Goal: Check status: Check status

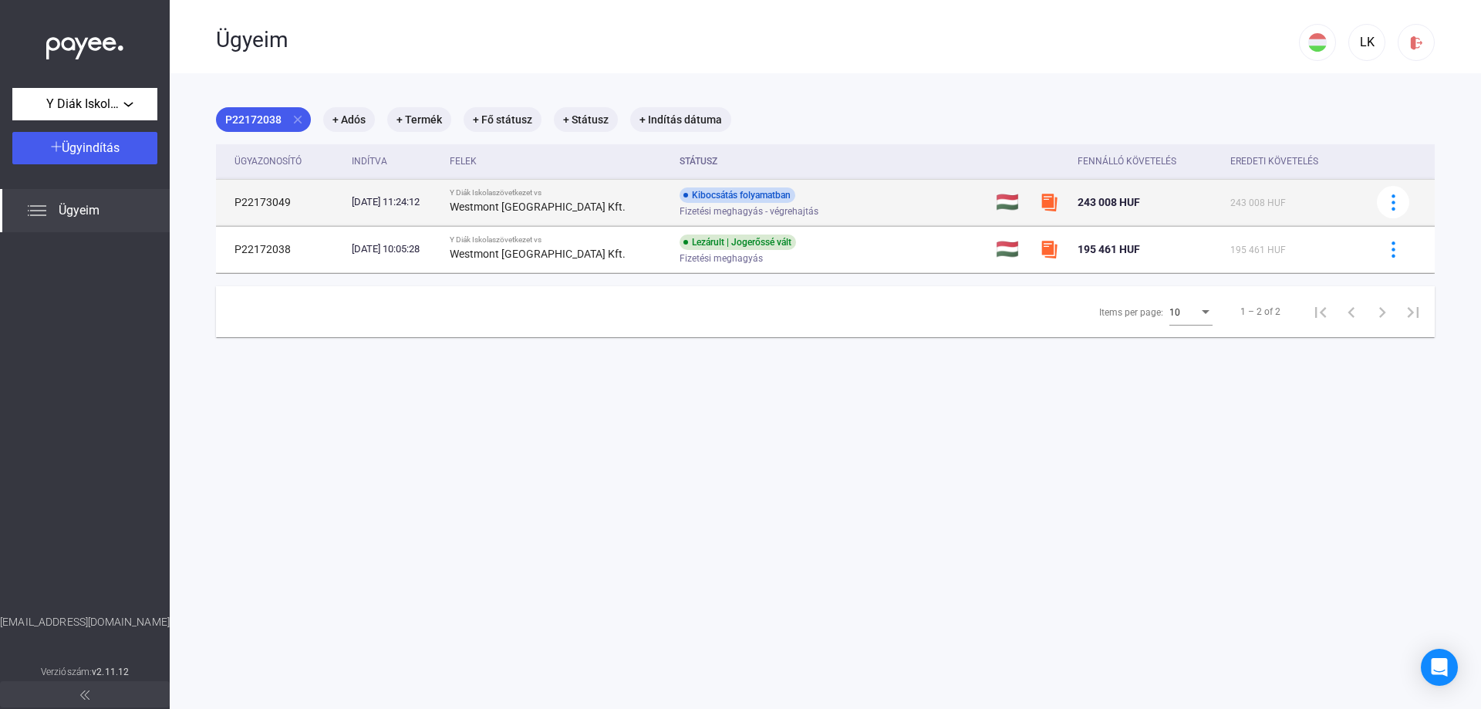
click at [425, 204] on div "[DATE] 11:24:12" at bounding box center [395, 201] width 86 height 15
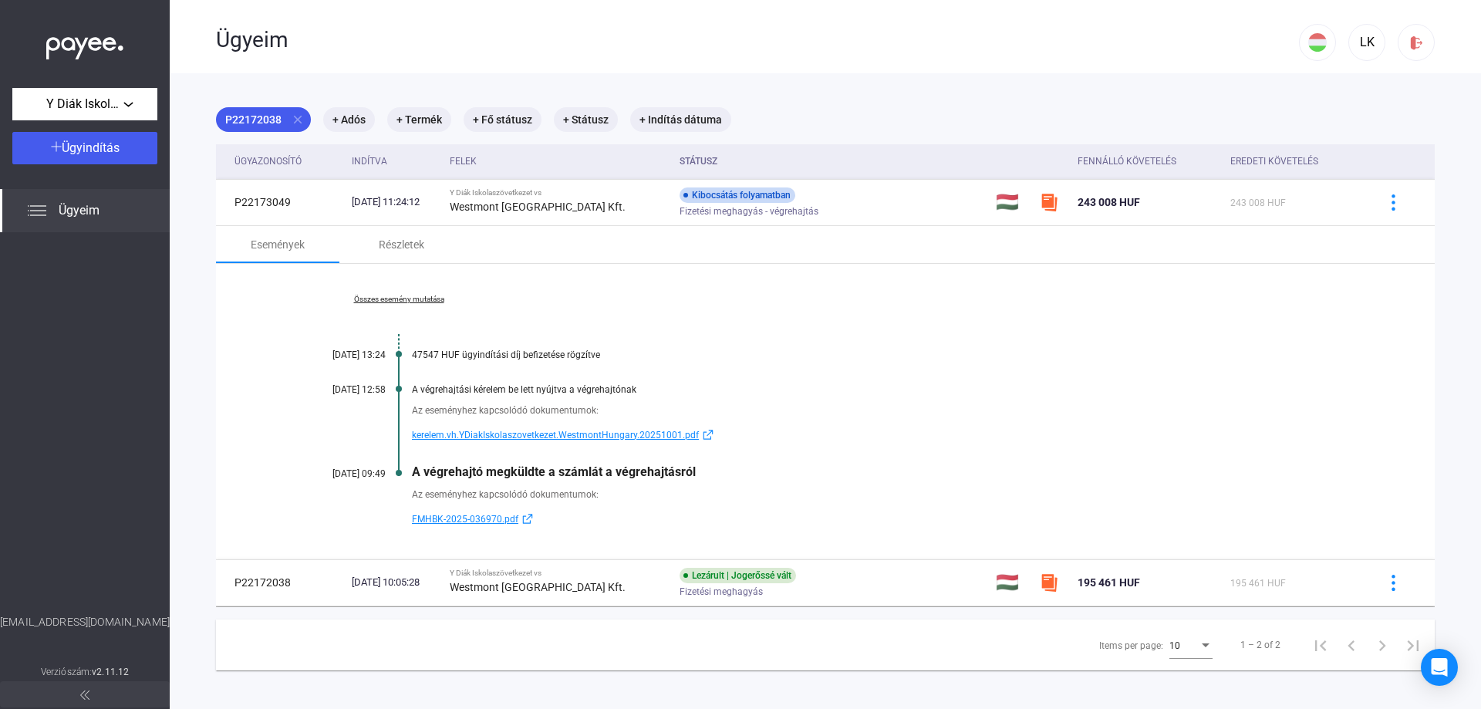
click at [414, 303] on link "Összes esemény mutatása" at bounding box center [398, 299] width 211 height 9
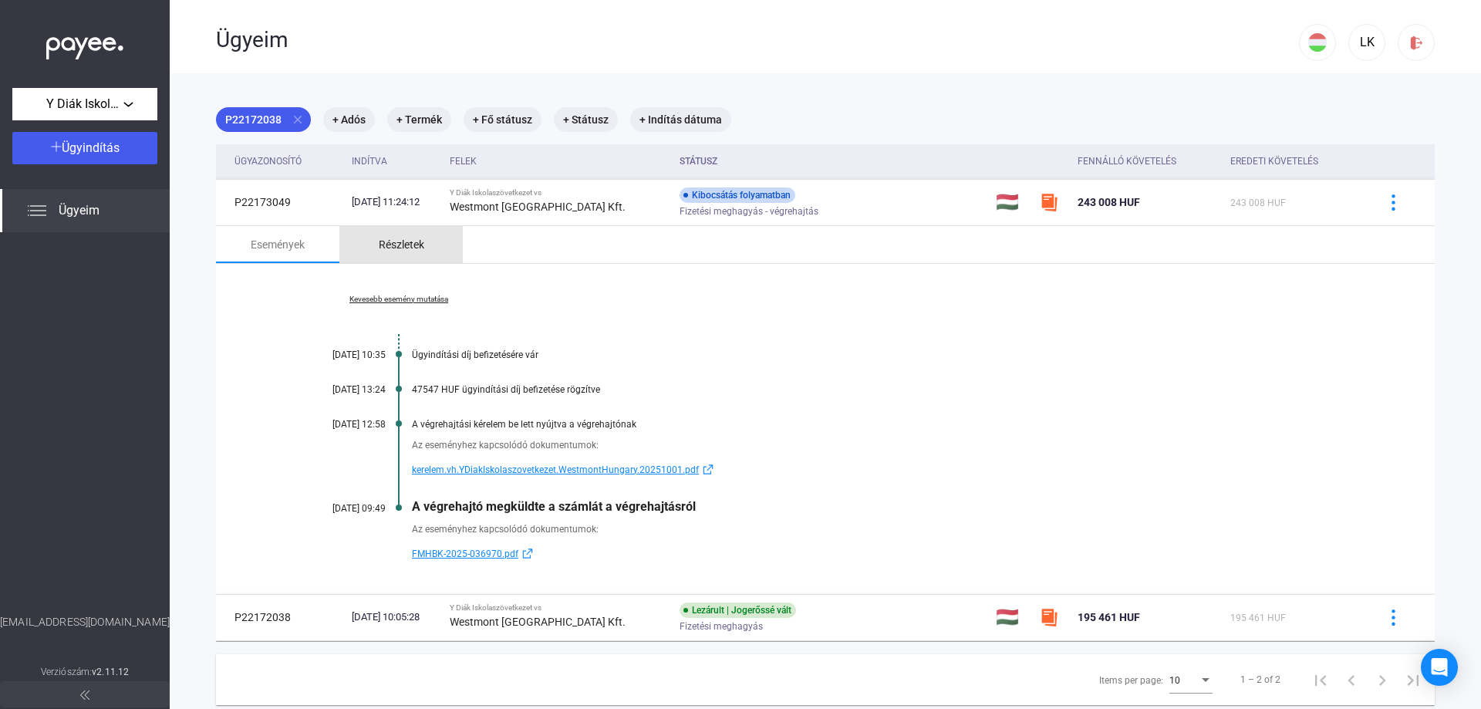
click at [410, 241] on div "Részletek" at bounding box center [401, 244] width 45 height 19
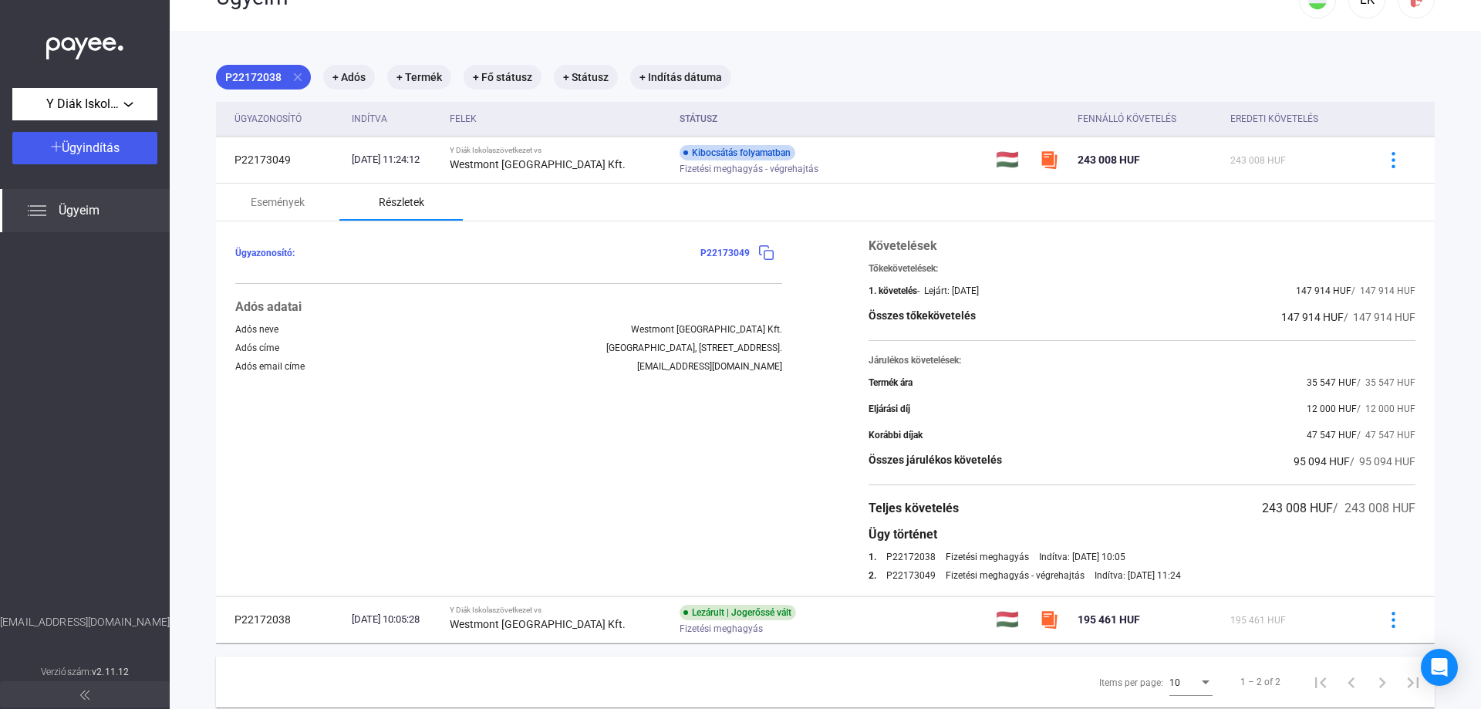
scroll to position [77, 0]
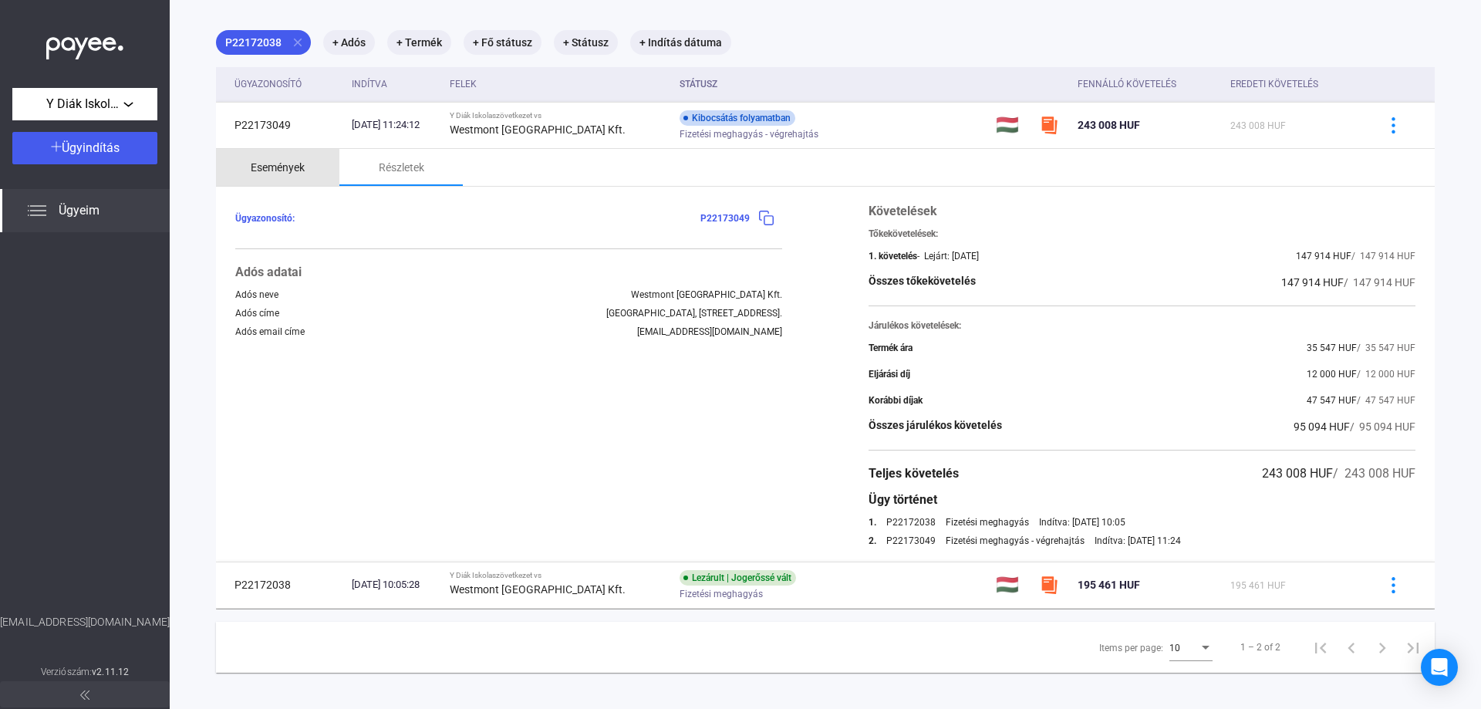
click at [282, 163] on div "Események" at bounding box center [278, 167] width 54 height 19
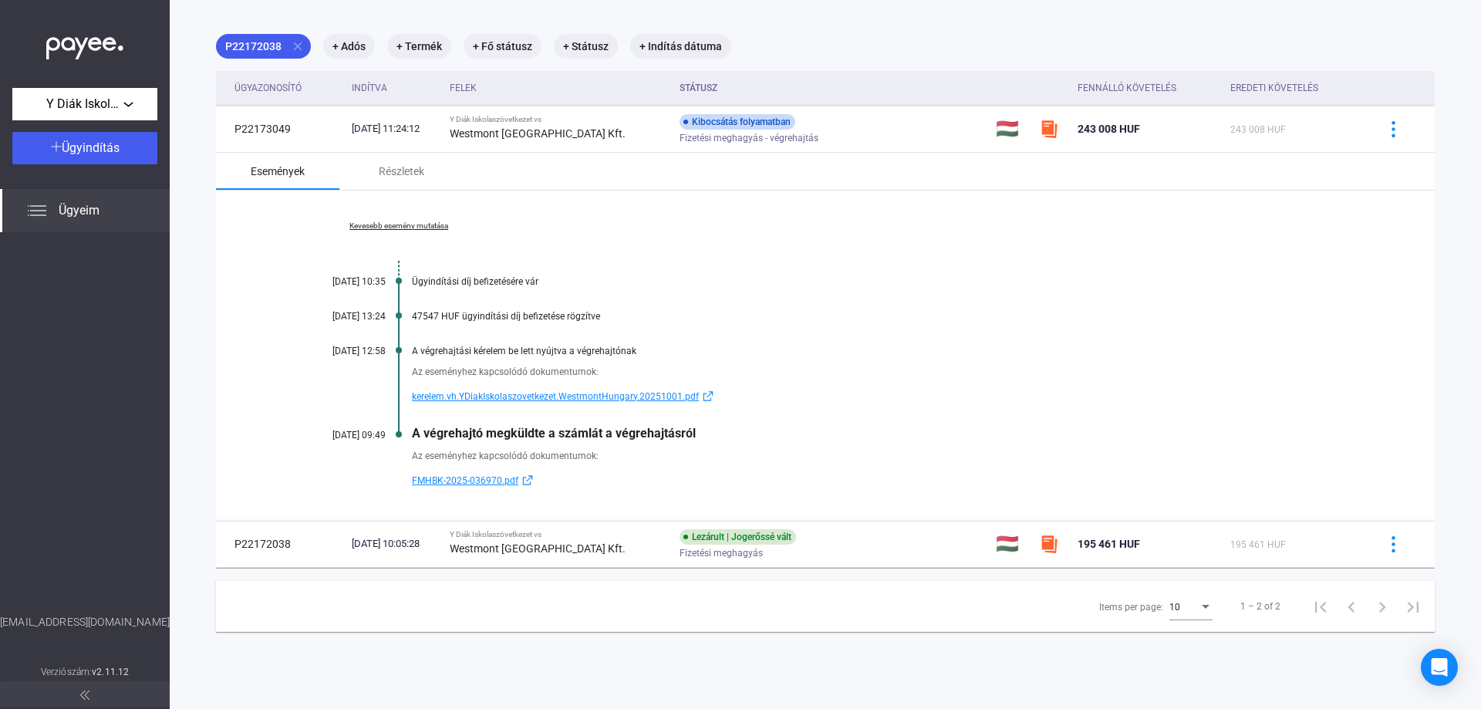
scroll to position [73, 0]
click at [82, 221] on div "Ügyeim" at bounding box center [85, 210] width 170 height 43
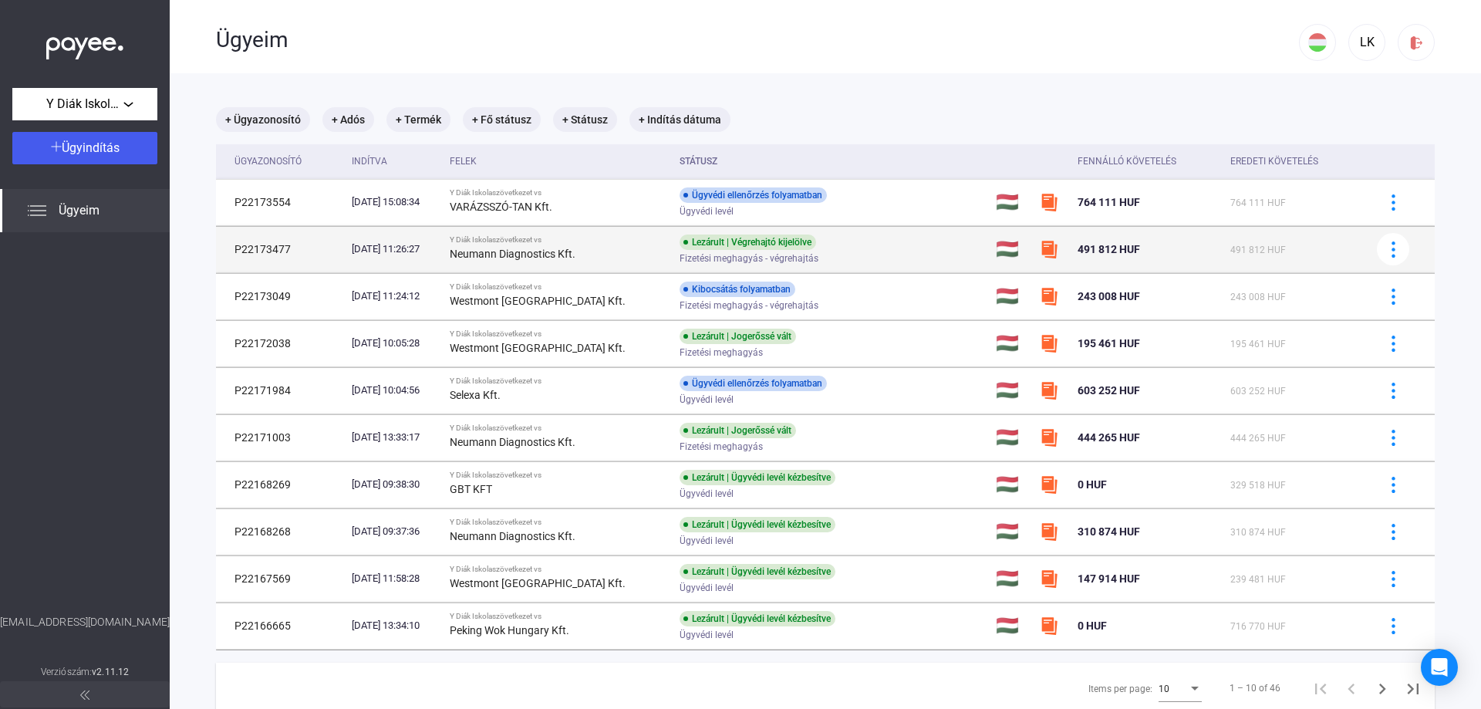
click at [268, 246] on td "P22173477" at bounding box center [281, 249] width 130 height 46
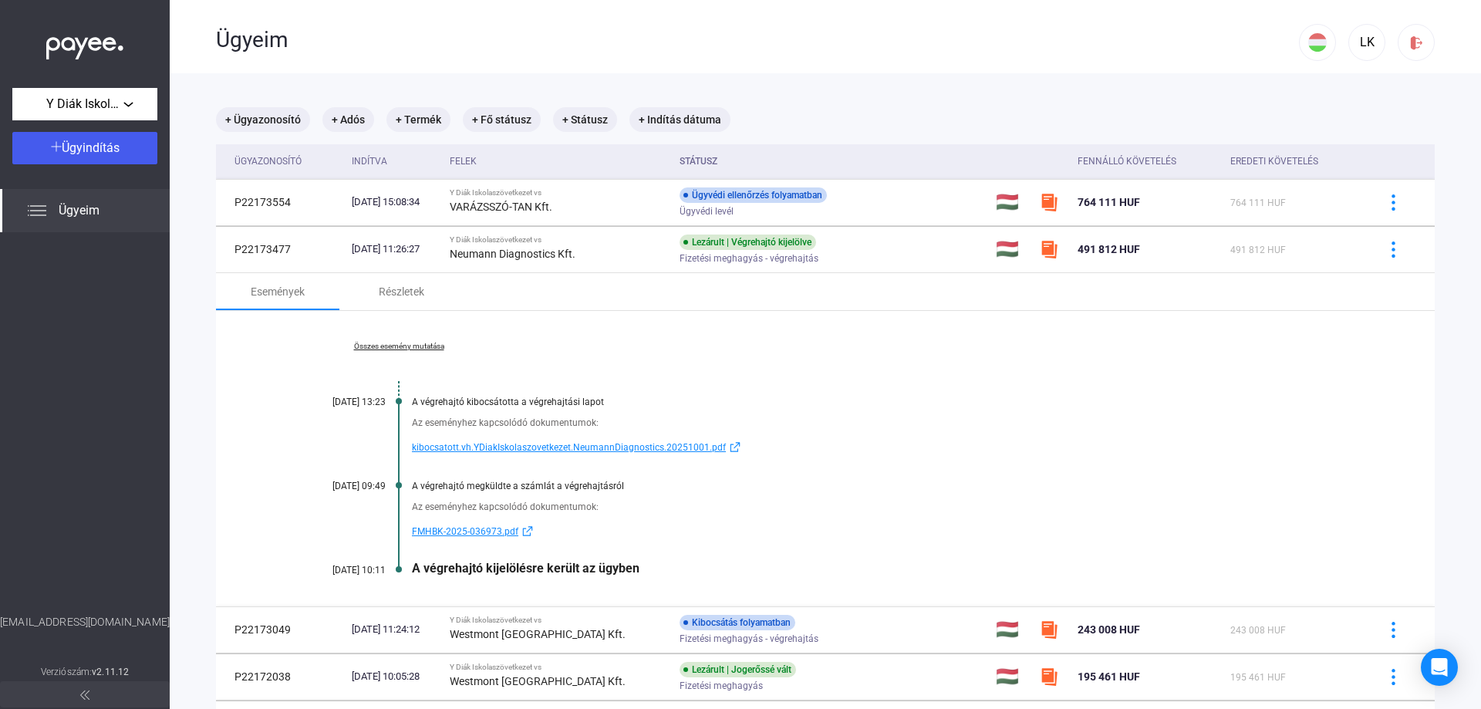
click at [371, 346] on link "Összes esemény mutatása" at bounding box center [398, 346] width 211 height 9
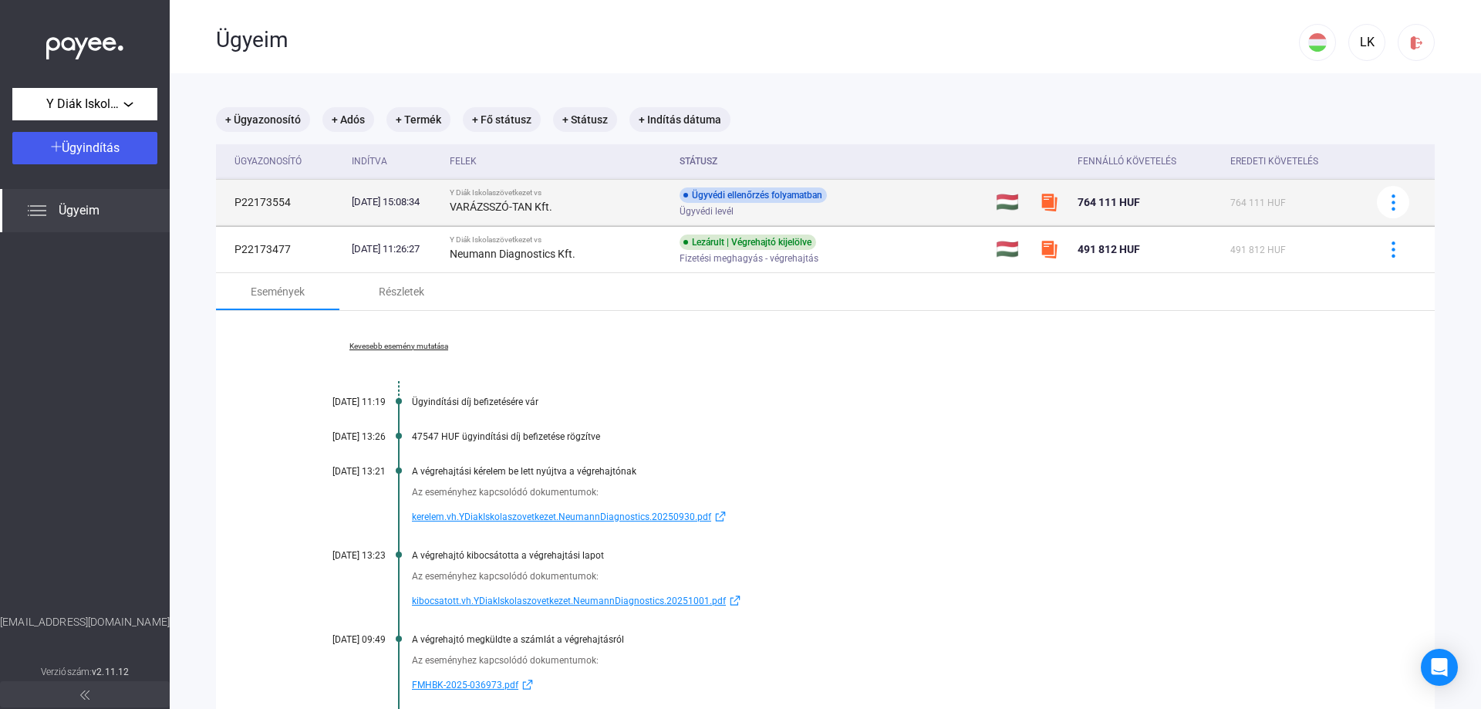
click at [254, 205] on td "P22173554" at bounding box center [281, 202] width 130 height 46
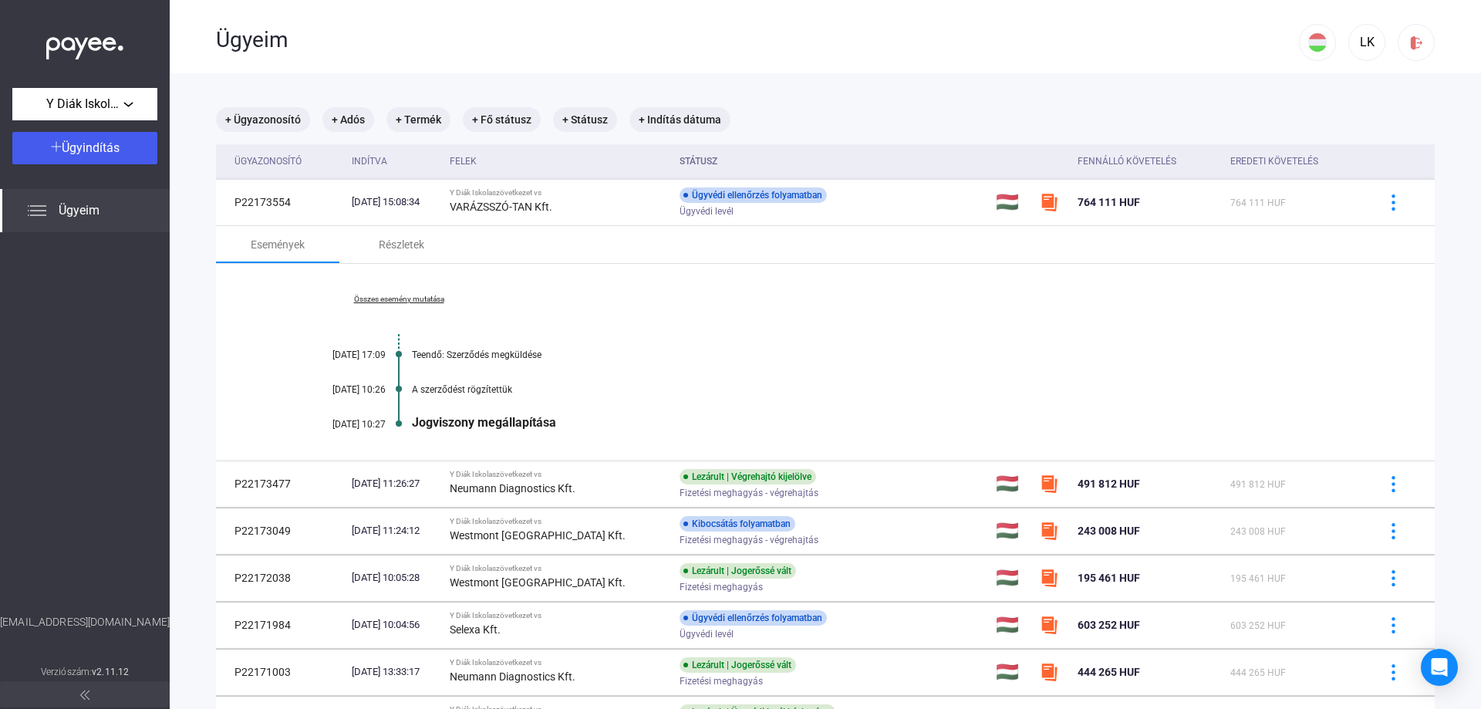
click at [376, 293] on div "Összes esemény mutatása [DATE] 17:09 Teendő: Szerződés megküldése [DATE] 10:26 …" at bounding box center [825, 362] width 1218 height 197
click at [376, 298] on link "Összes esemény mutatása" at bounding box center [398, 299] width 211 height 9
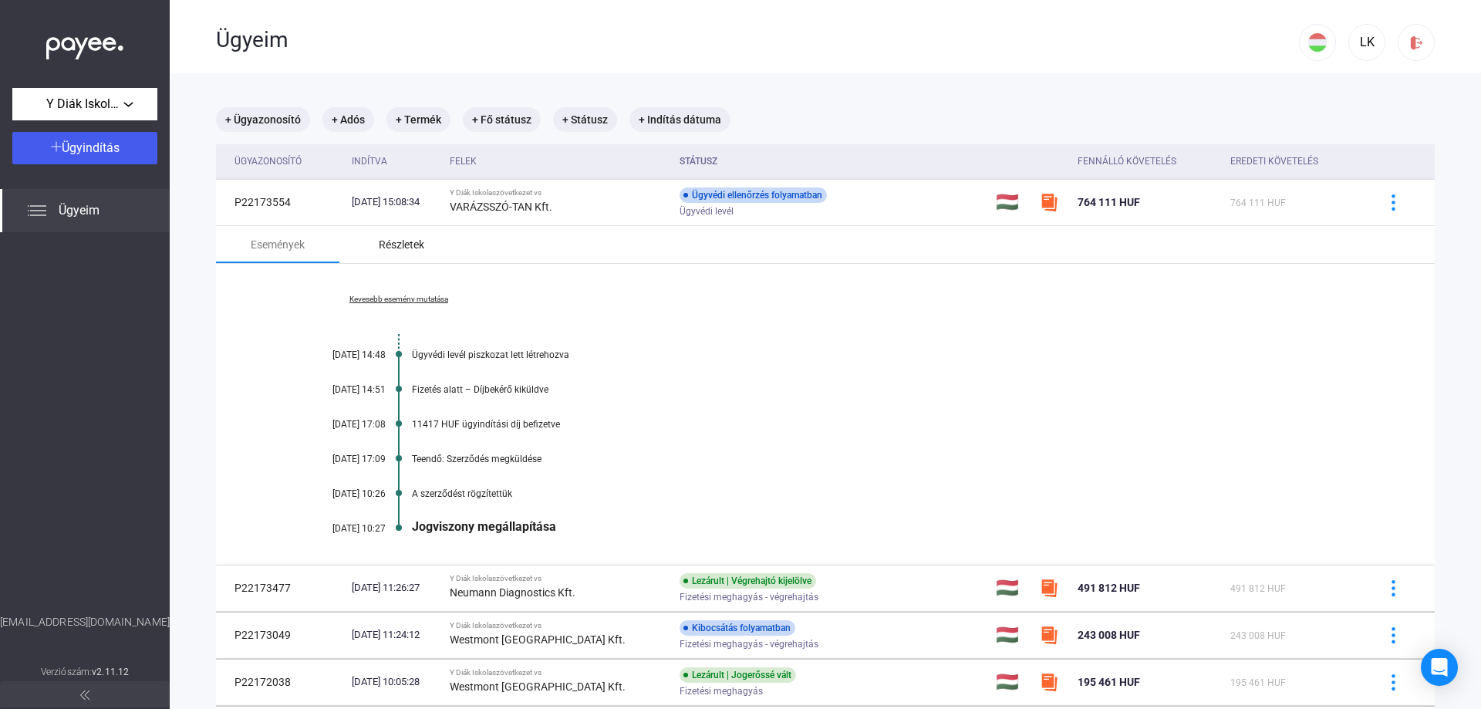
click at [403, 240] on div "Részletek" at bounding box center [401, 244] width 45 height 19
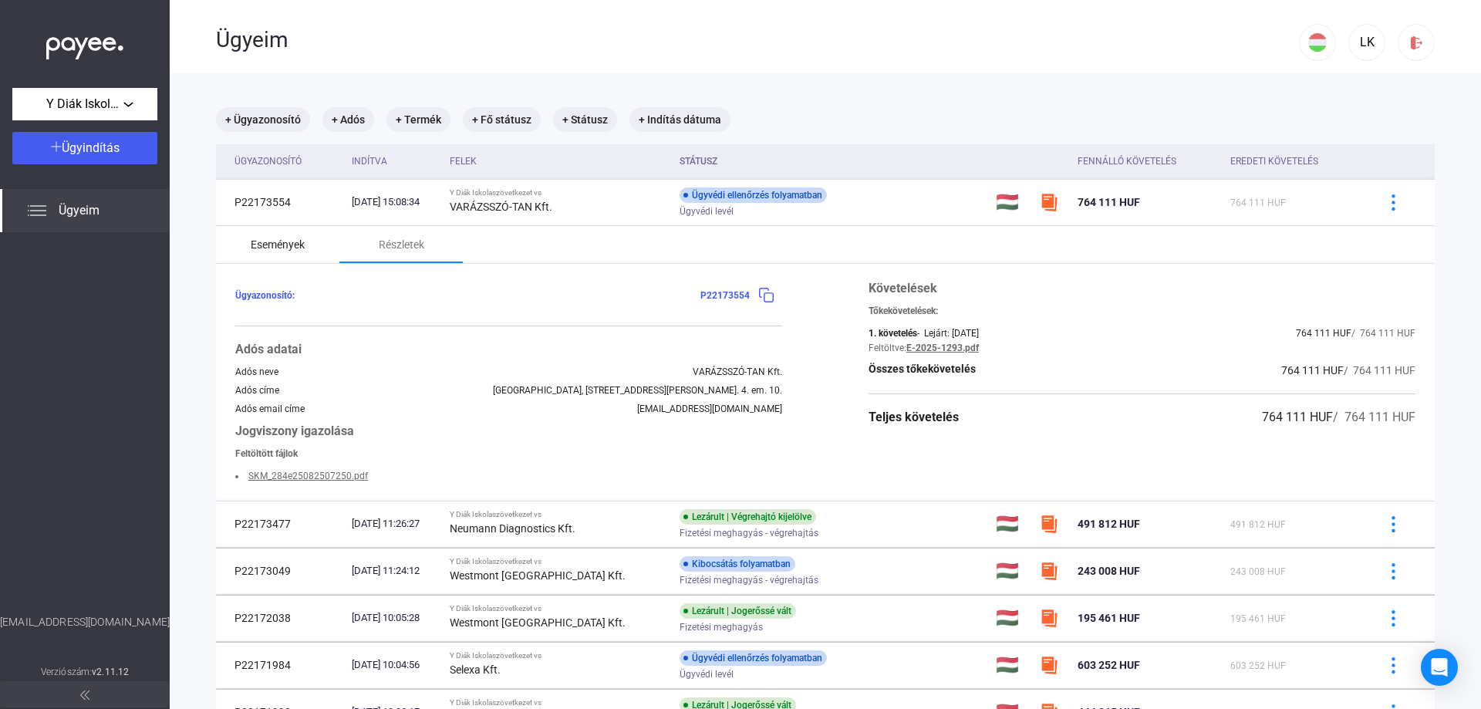
click at [288, 251] on div "Események" at bounding box center [278, 244] width 54 height 19
